Goal: Task Accomplishment & Management: Manage account settings

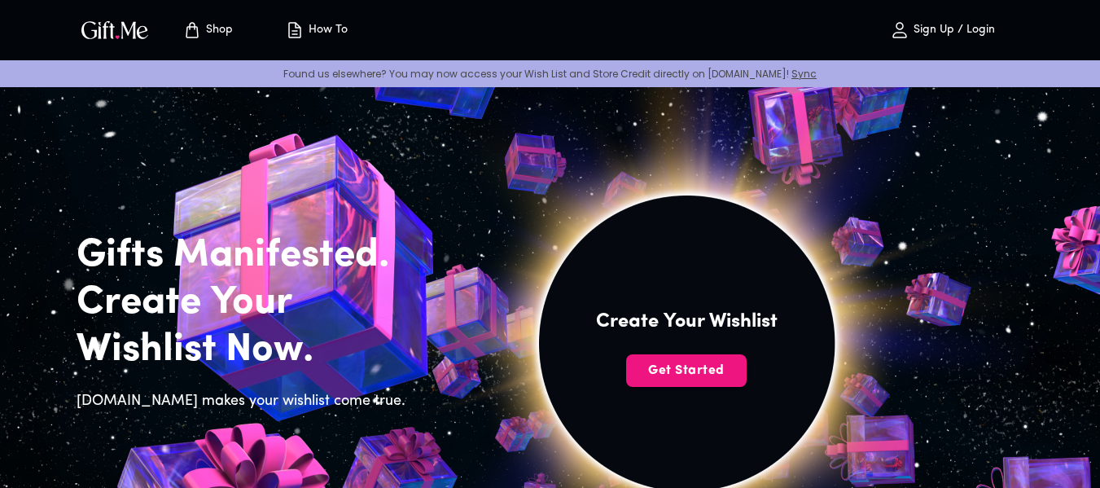
click at [977, 33] on p "Sign Up / Login" at bounding box center [953, 31] width 86 height 14
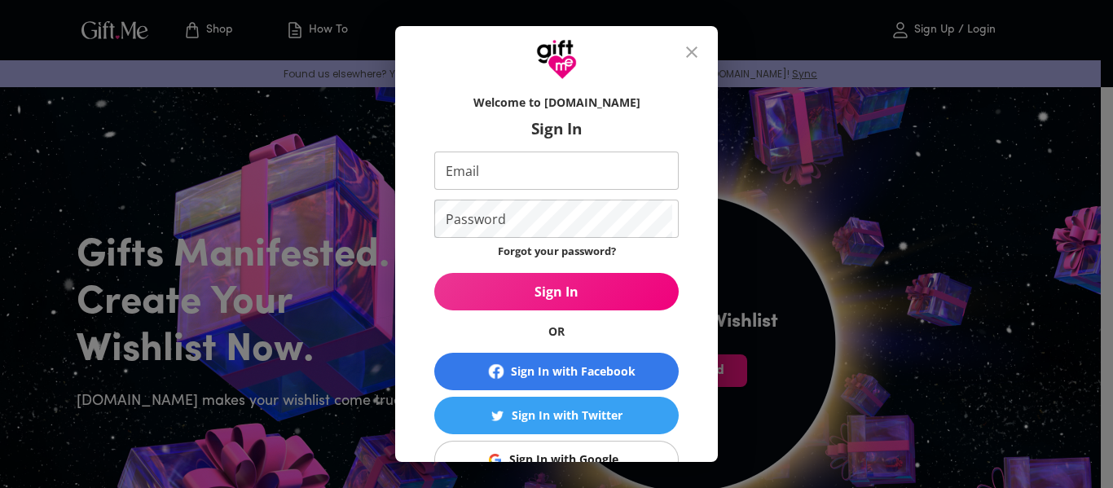
scroll to position [81, 0]
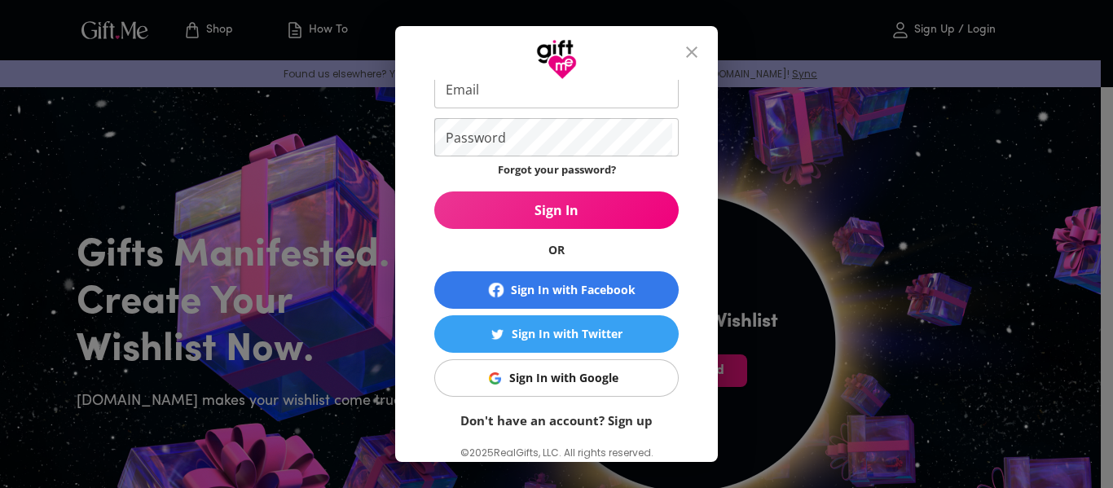
click at [579, 373] on div "Sign In with Google" at bounding box center [563, 378] width 109 height 18
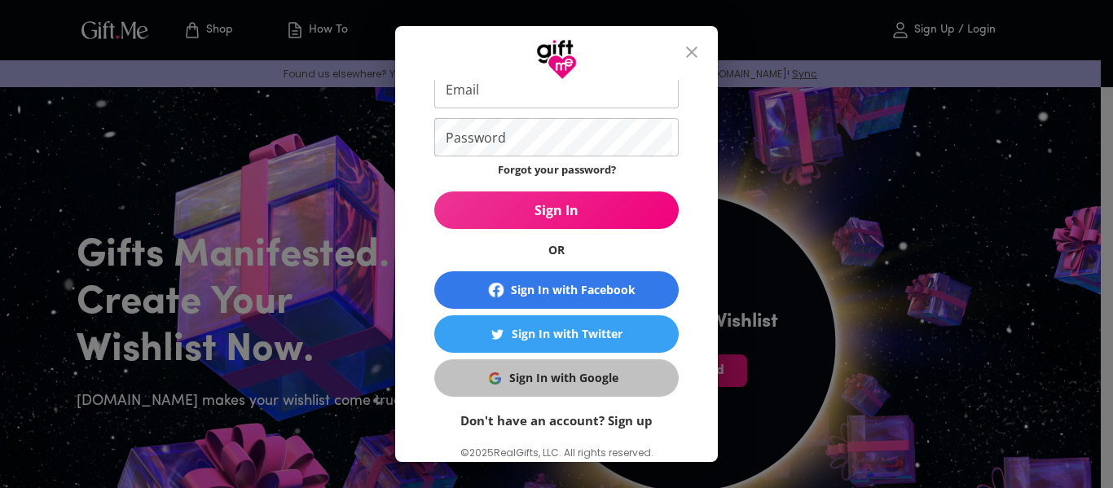
click at [579, 373] on div "Sign In with Google" at bounding box center [563, 378] width 109 height 18
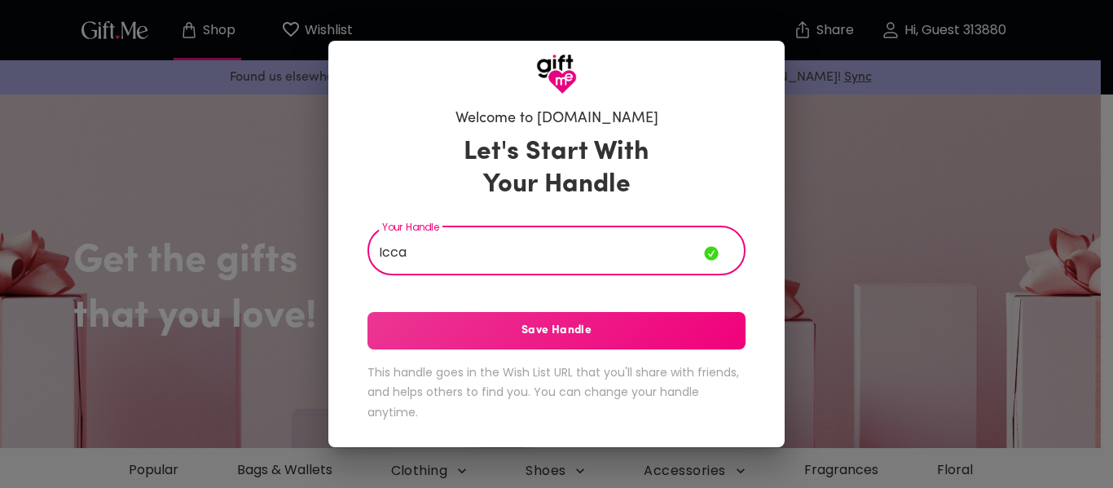
type input "Icca"
click at [552, 324] on span "Save Handle" at bounding box center [556, 331] width 378 height 18
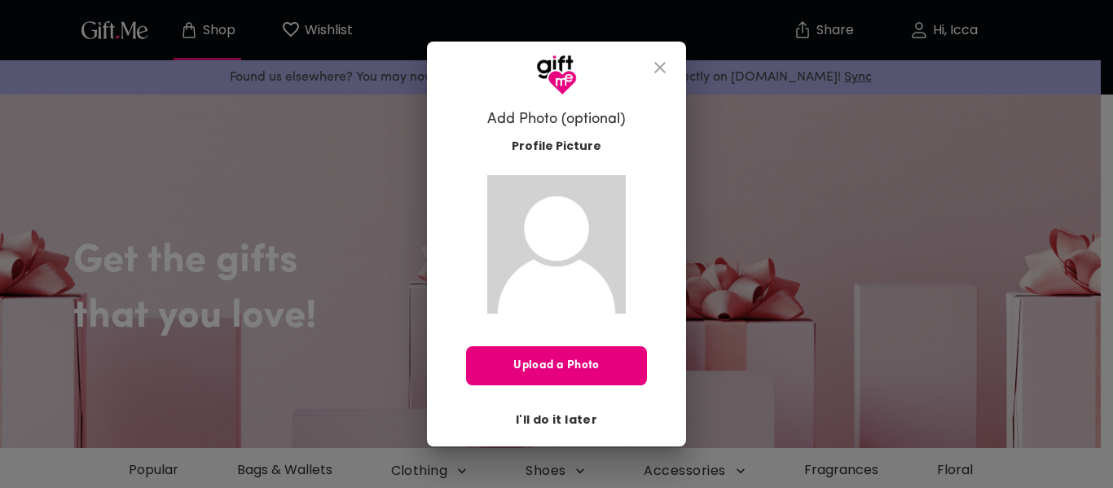
click at [551, 414] on span "I'll do it later" at bounding box center [556, 419] width 81 height 18
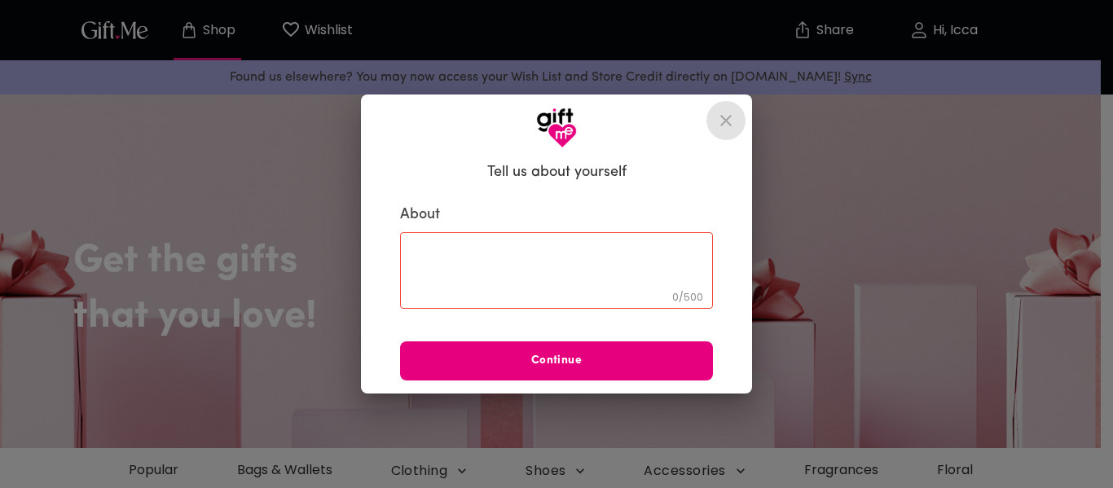
click at [712, 117] on button "close" at bounding box center [725, 120] width 39 height 39
